Goal: Information Seeking & Learning: Learn about a topic

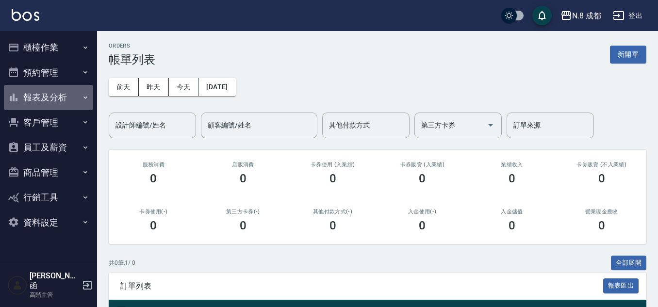
click at [54, 101] on button "報表及分析" at bounding box center [48, 97] width 89 height 25
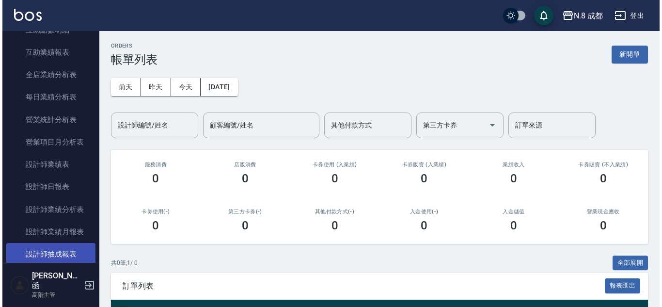
scroll to position [291, 0]
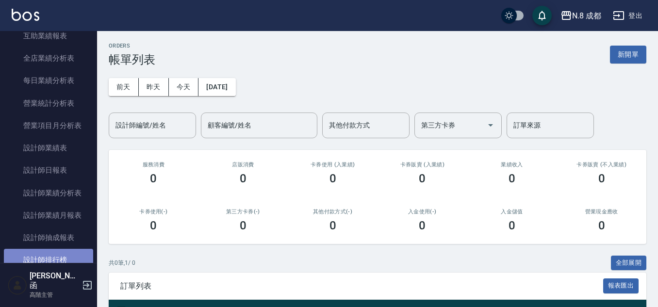
click at [55, 254] on link "設計師排行榜" at bounding box center [48, 260] width 89 height 22
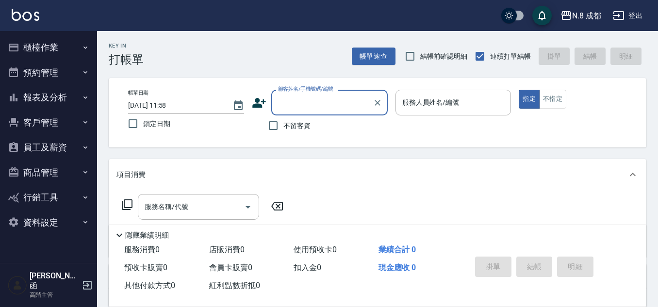
click at [58, 107] on button "報表及分析" at bounding box center [48, 97] width 89 height 25
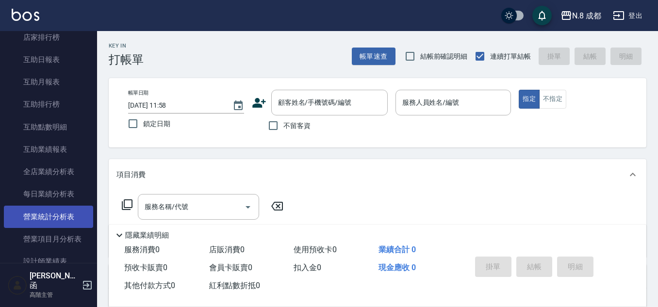
scroll to position [194, 0]
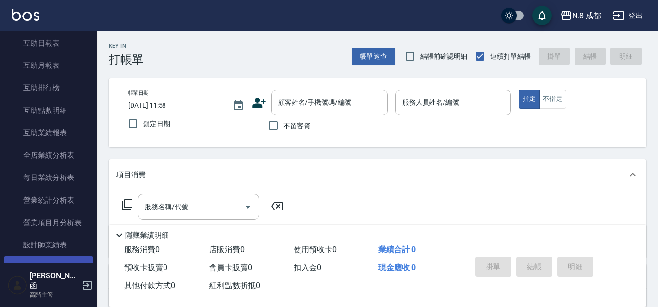
click at [53, 267] on link "設計師日報表" at bounding box center [48, 267] width 89 height 22
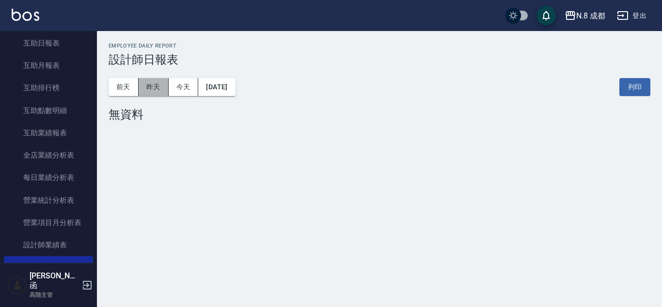
click at [155, 87] on button "昨天" at bounding box center [154, 87] width 30 height 18
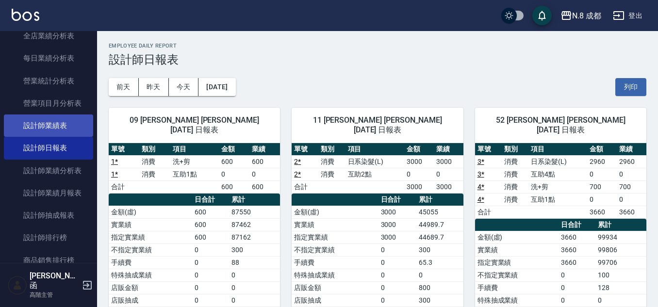
scroll to position [339, 0]
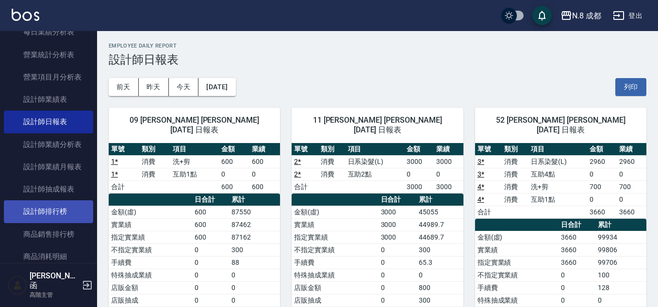
click at [49, 204] on link "設計師排行榜" at bounding box center [48, 211] width 89 height 22
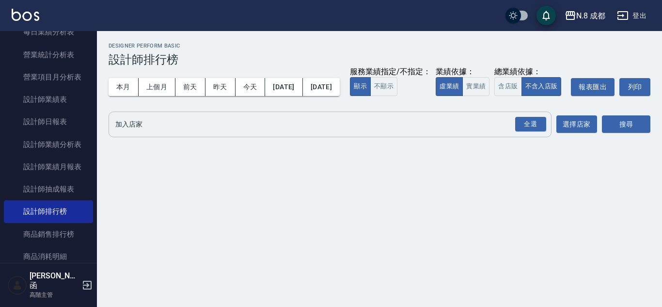
click at [122, 133] on input "加入店家" at bounding box center [323, 124] width 420 height 17
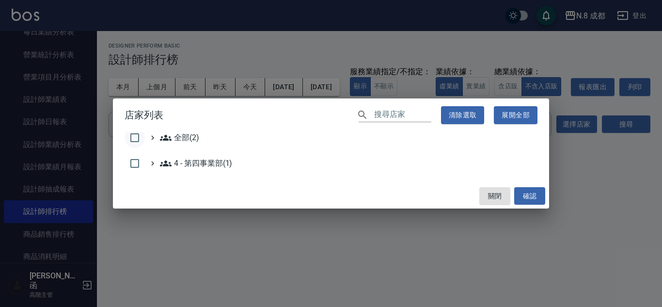
click at [139, 139] on input "checkbox" at bounding box center [135, 138] width 20 height 20
checkbox input "true"
click at [535, 200] on button "確認" at bounding box center [530, 196] width 31 height 18
checkbox input "false"
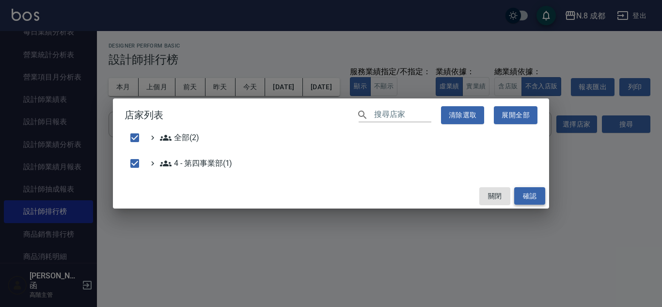
checkbox input "false"
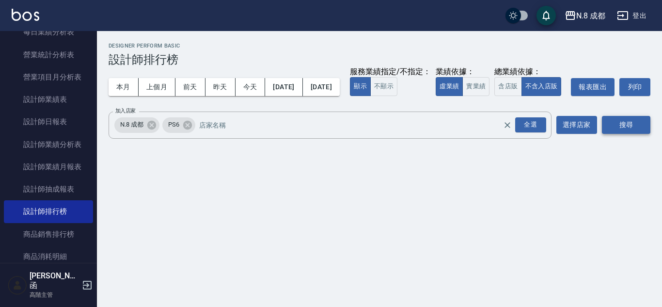
click at [642, 134] on button "搜尋" at bounding box center [626, 125] width 48 height 18
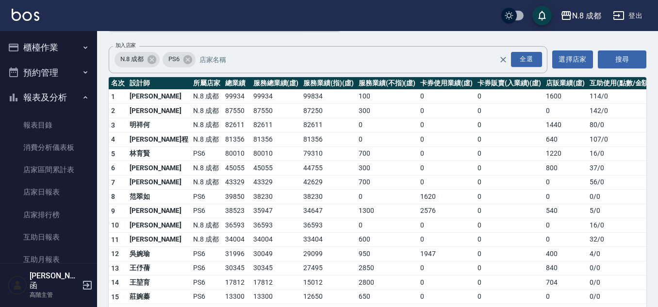
scroll to position [48, 0]
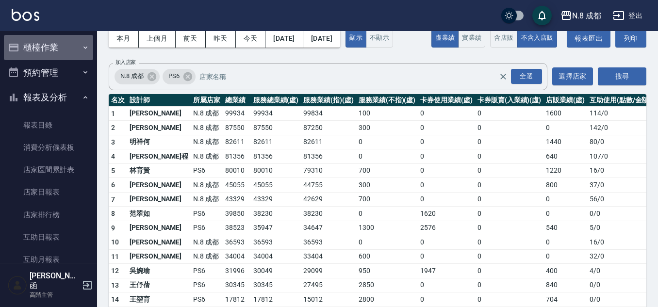
click at [54, 47] on button "櫃檯作業" at bounding box center [48, 47] width 89 height 25
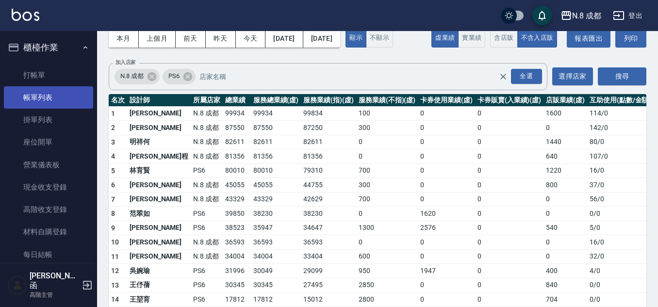
click at [49, 103] on link "帳單列表" at bounding box center [48, 97] width 89 height 22
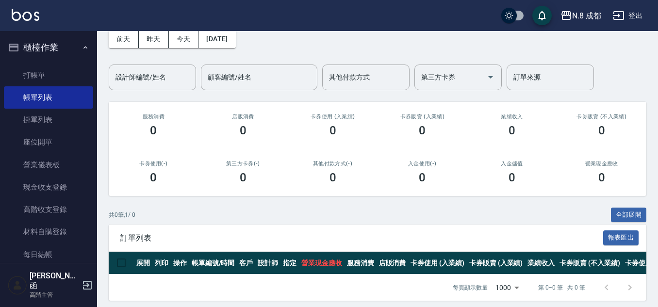
scroll to position [48, 0]
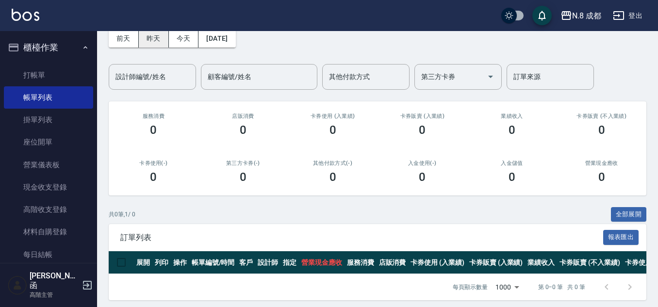
click at [151, 41] on button "昨天" at bounding box center [154, 39] width 30 height 18
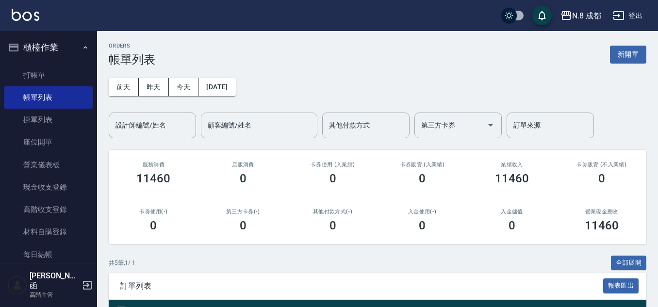
scroll to position [177, 0]
